Goal: Task Accomplishment & Management: Complete application form

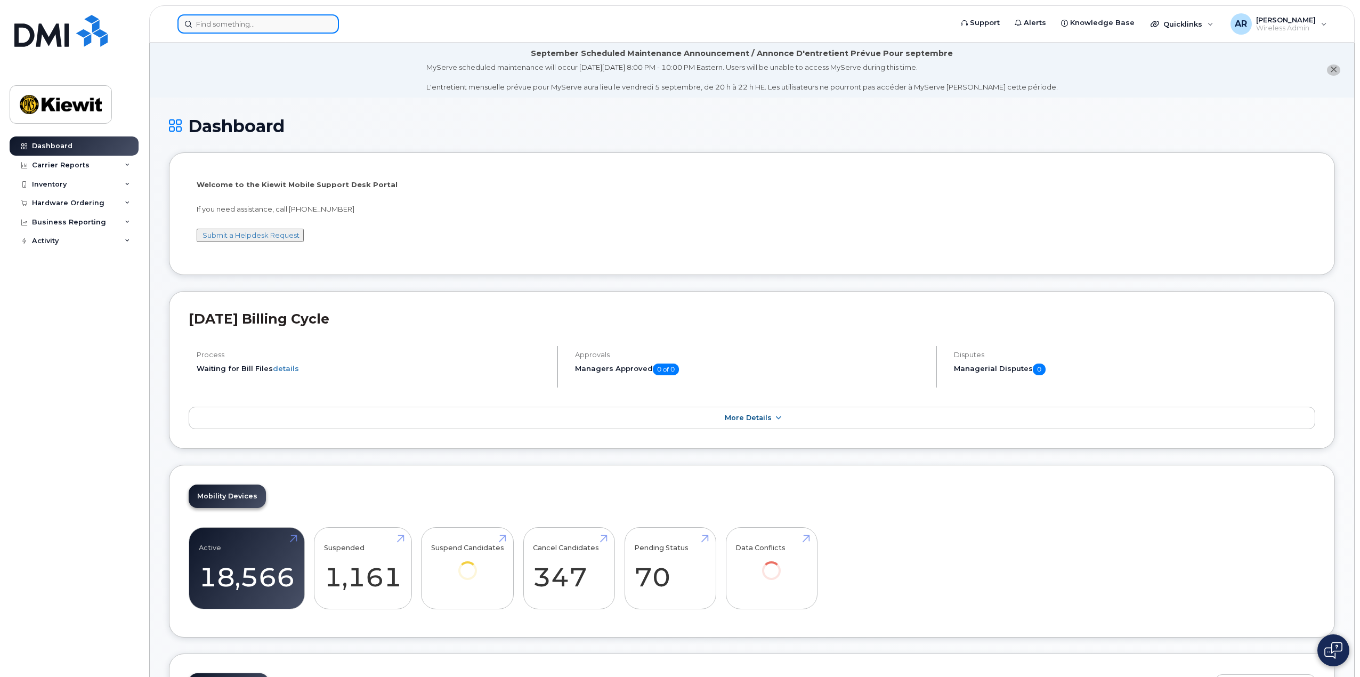
click at [218, 21] on input at bounding box center [257, 23] width 161 height 19
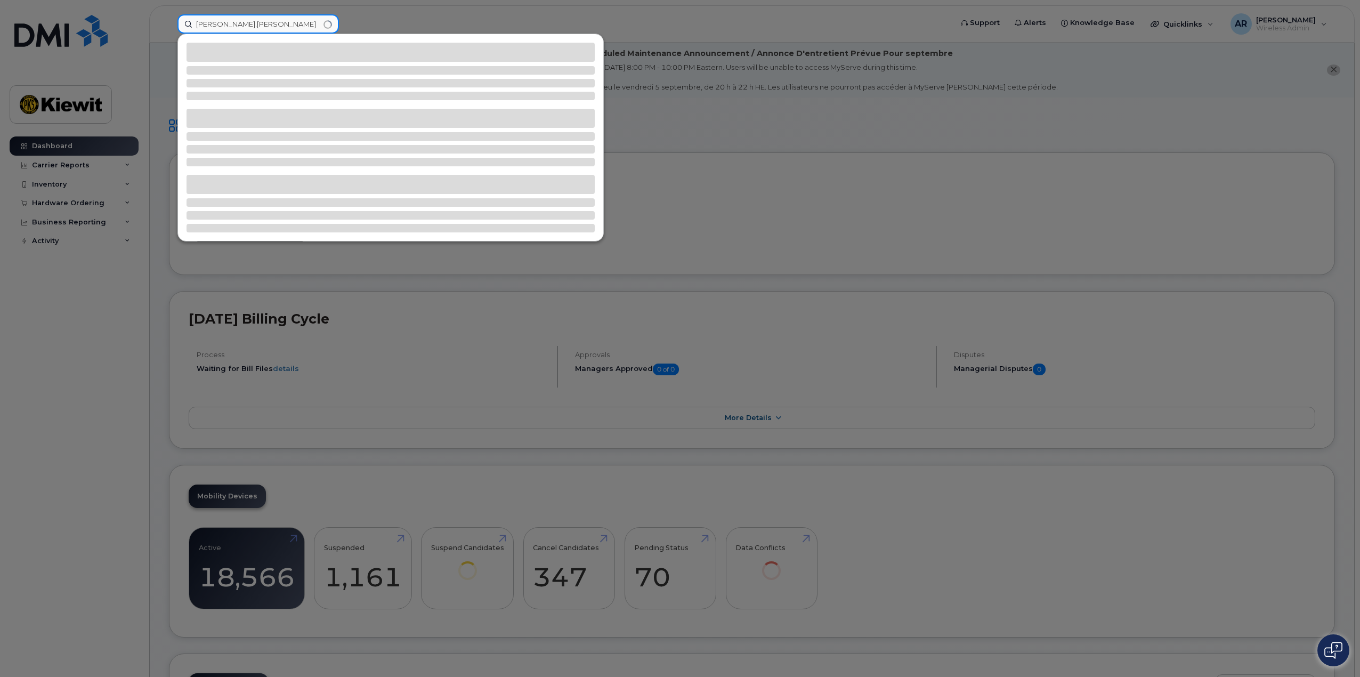
type input "patrick.mcbride"
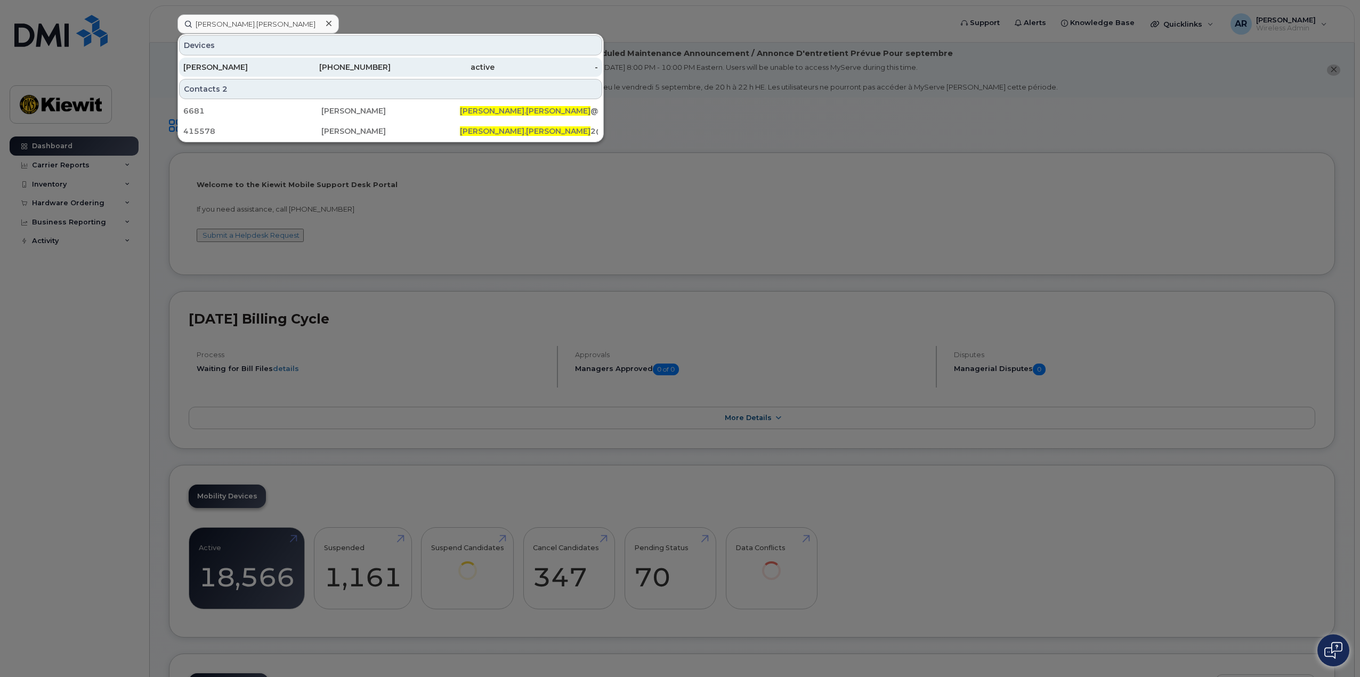
click at [247, 72] on div "[PERSON_NAME]" at bounding box center [235, 67] width 104 height 11
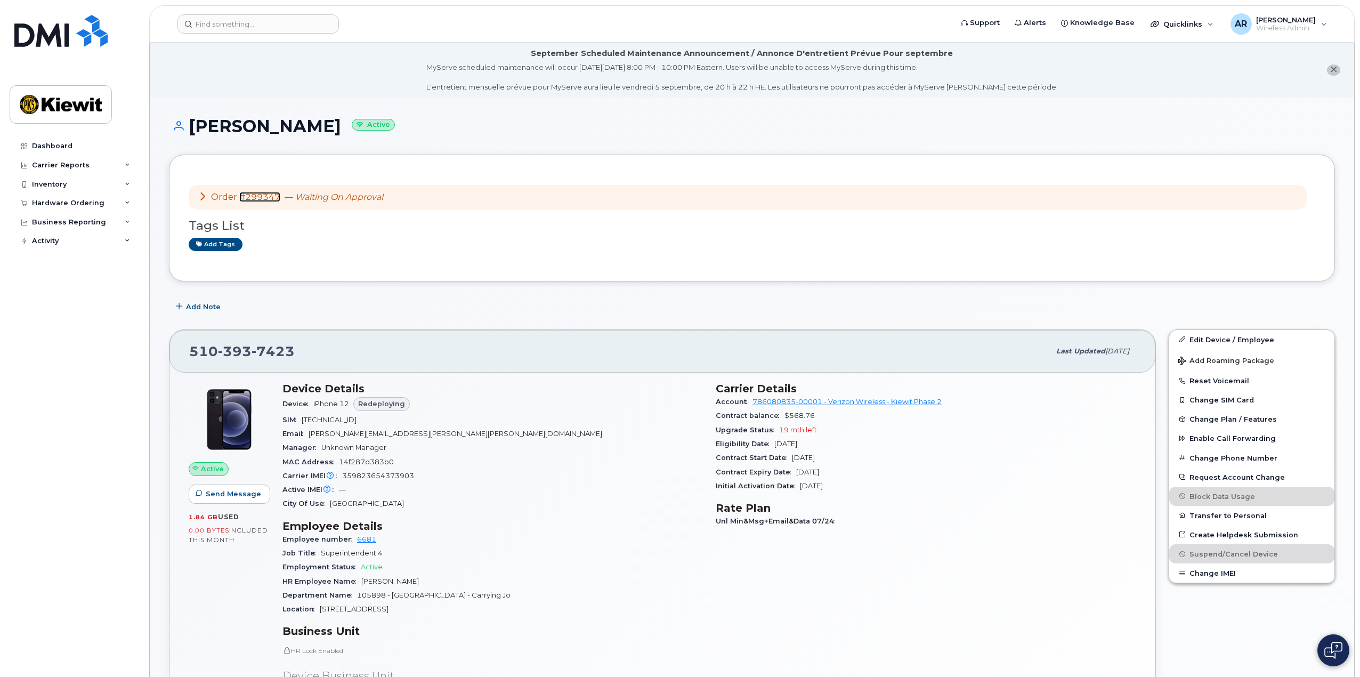
click at [258, 195] on link "#299347" at bounding box center [259, 197] width 41 height 10
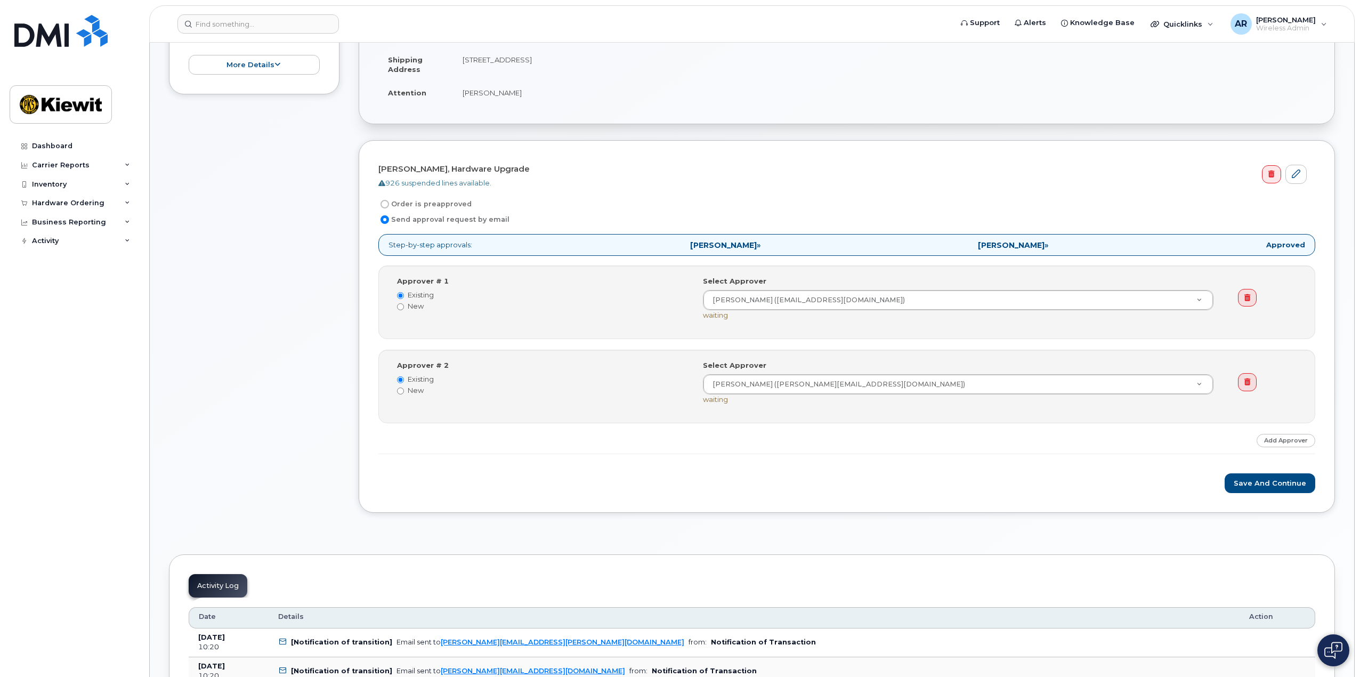
scroll to position [373, 0]
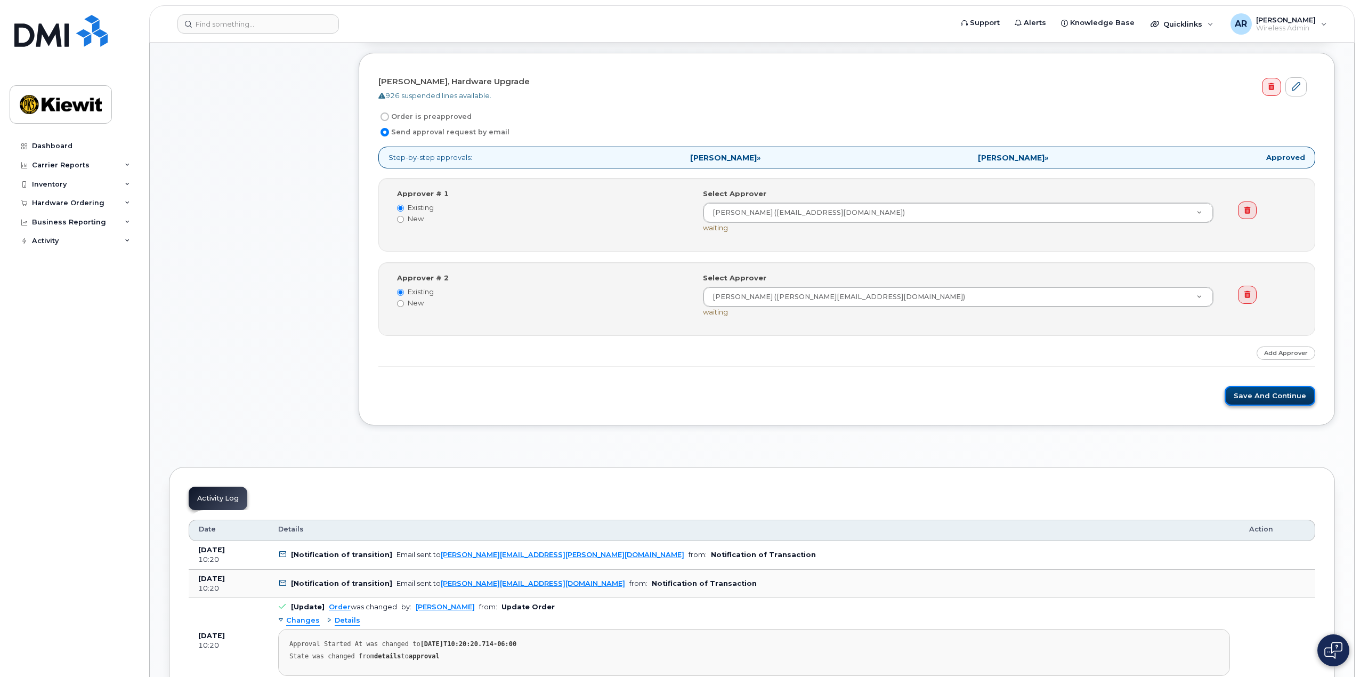
click at [1284, 398] on button "Save and Continue" at bounding box center [1270, 396] width 91 height 20
